Goal: Information Seeking & Learning: Learn about a topic

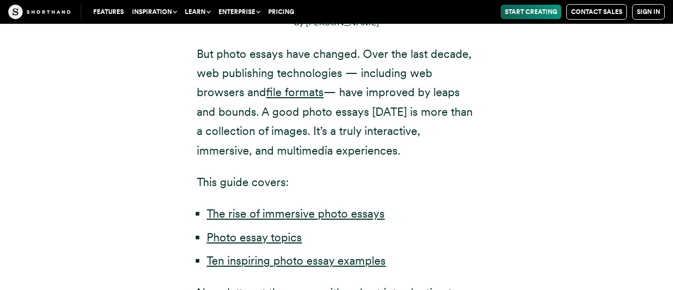
scroll to position [578, 0]
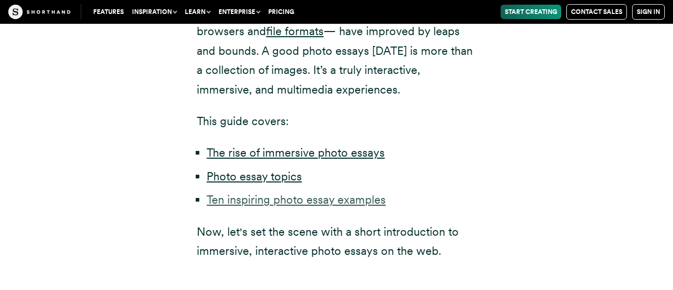
click at [251, 206] on link "Ten inspiring photo essay examples" at bounding box center [296, 199] width 179 height 13
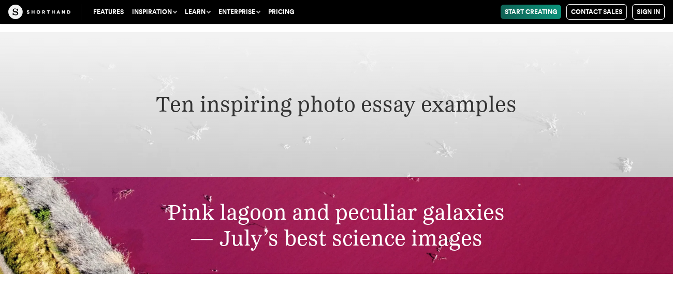
scroll to position [3132, 0]
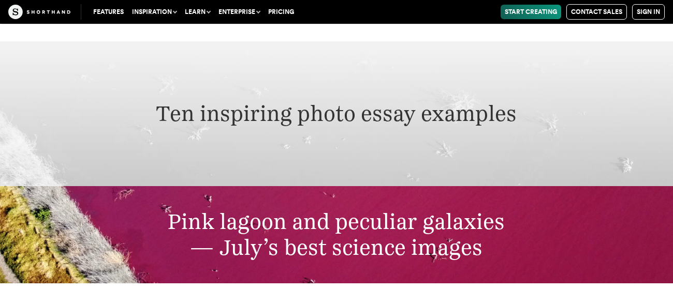
click at [365, 101] on h2 "Ten inspiring photo essay examples" at bounding box center [336, 114] width 535 height 26
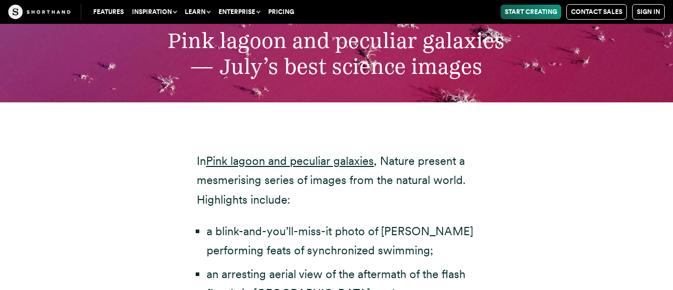
scroll to position [3313, 0]
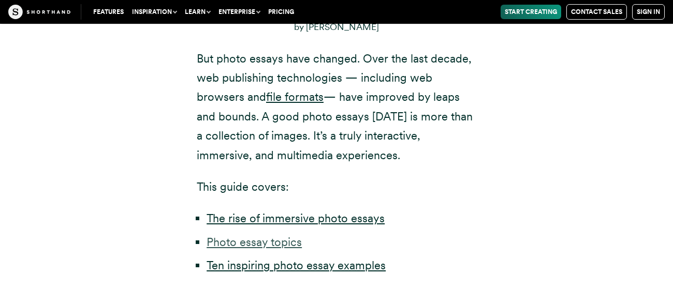
scroll to position [513, 0]
click at [264, 239] on link "Photo essay topics" at bounding box center [254, 241] width 95 height 13
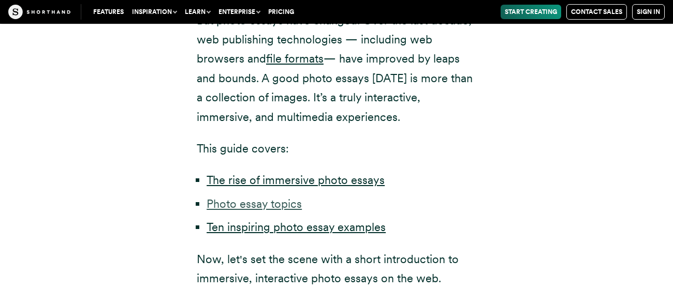
scroll to position [552, 0]
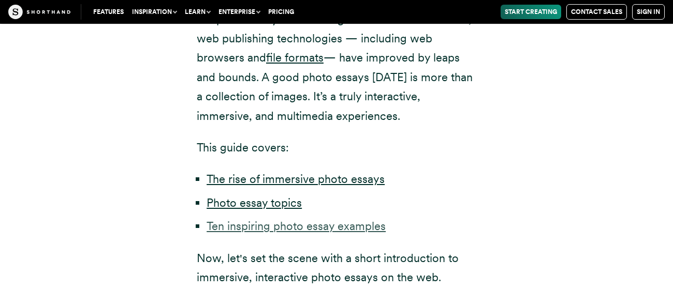
click at [270, 231] on link "Ten inspiring photo essay examples" at bounding box center [296, 226] width 179 height 13
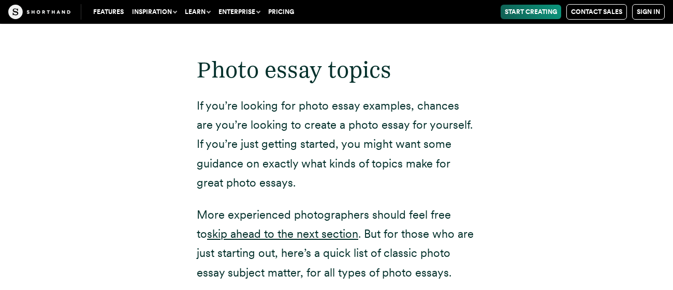
scroll to position [1898, 0]
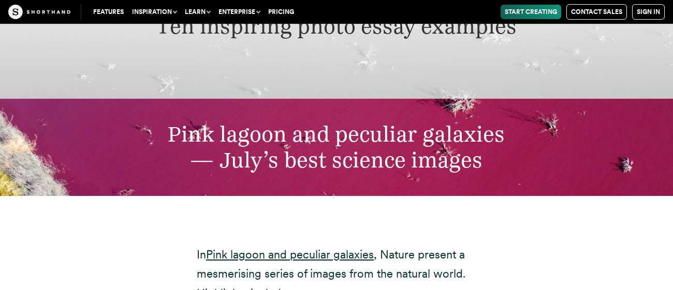
scroll to position [3180, 0]
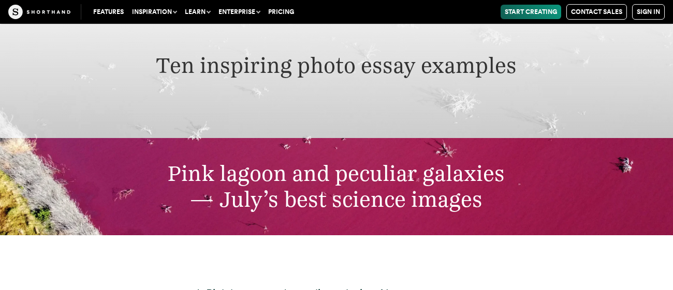
click at [391, 161] on h2 "Pink lagoon and peculiar galaxies — July’s best science images" at bounding box center [336, 187] width 535 height 52
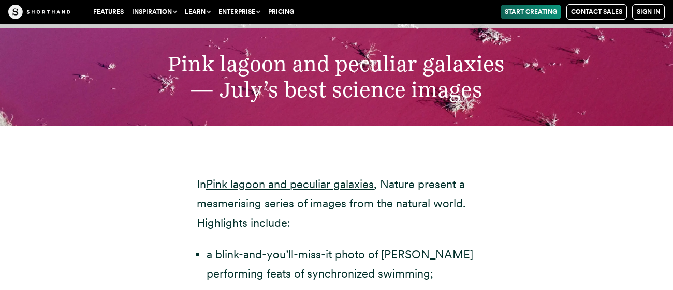
scroll to position [3284, 0]
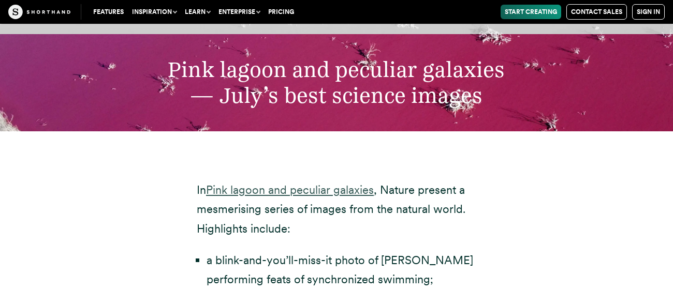
click at [329, 183] on link "Pink lagoon and peculiar galaxies" at bounding box center [290, 189] width 168 height 13
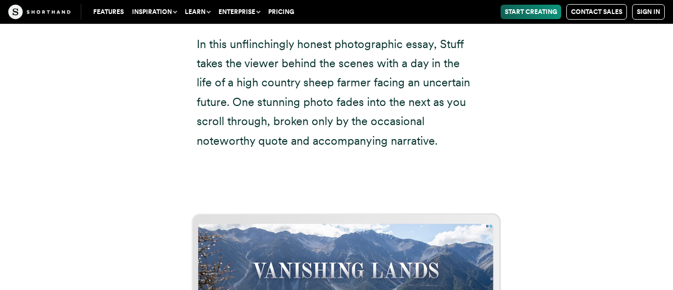
scroll to position [4759, 0]
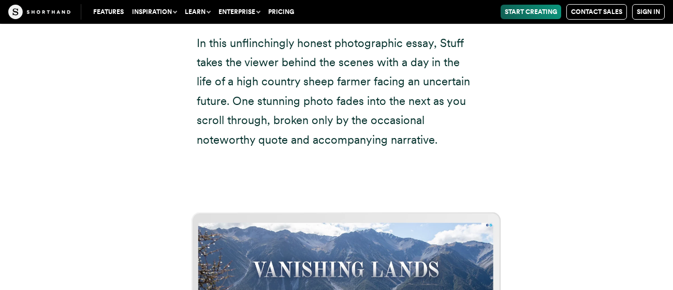
click at [144, 9] on button "Inspiration" at bounding box center [154, 12] width 53 height 14
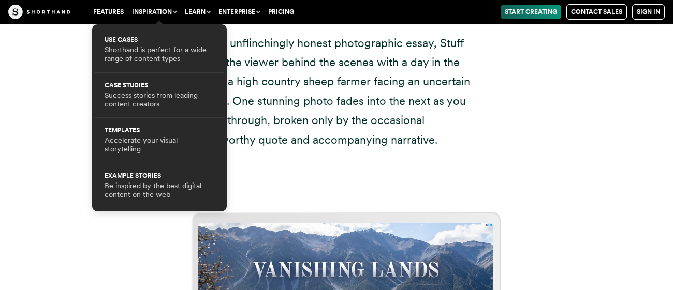
click at [205, 10] on button "Learn" at bounding box center [198, 12] width 34 height 14
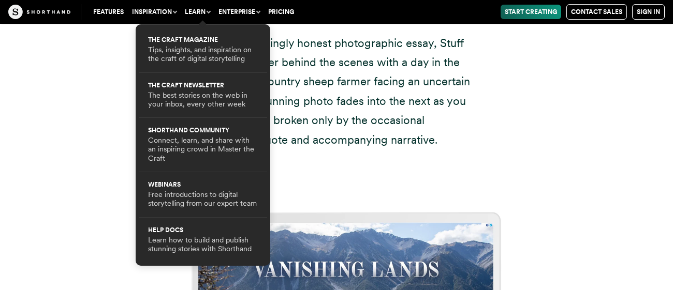
click at [244, 9] on button "Enterprise" at bounding box center [239, 12] width 50 height 14
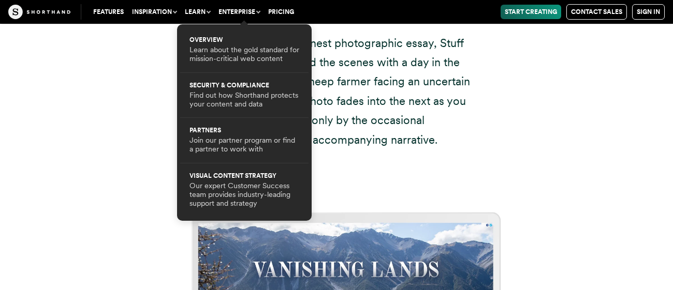
click at [198, 9] on button "Learn" at bounding box center [198, 12] width 34 height 14
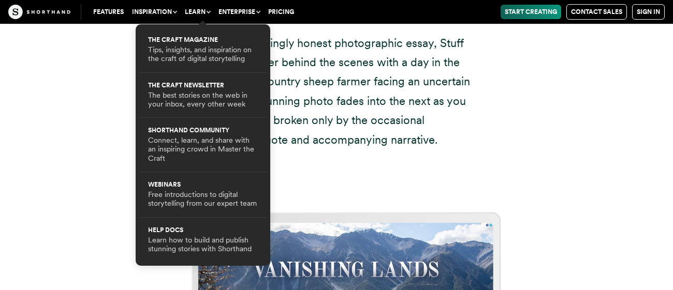
click at [152, 11] on button "Inspiration" at bounding box center [154, 12] width 53 height 14
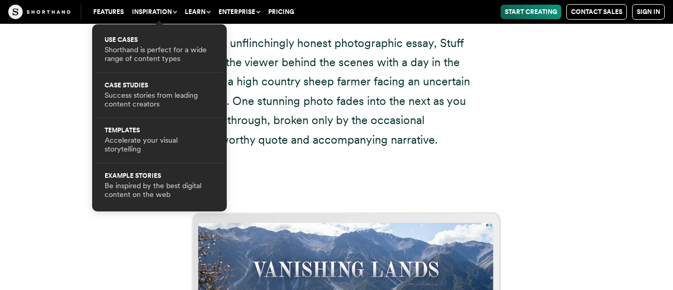
click at [119, 13] on link "Features" at bounding box center [108, 12] width 39 height 14
